Goal: Register for event/course

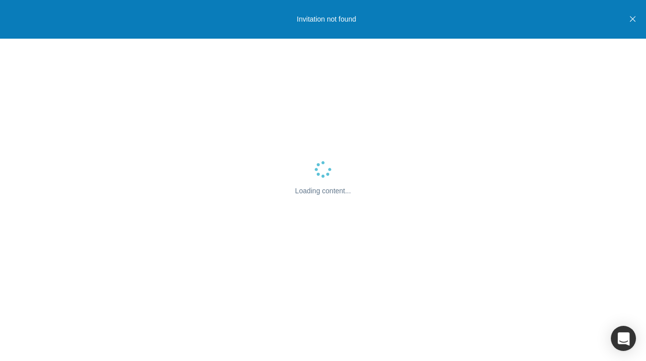
click at [634, 20] on icon "Close" at bounding box center [633, 19] width 6 height 9
